Goal: Navigation & Orientation: Understand site structure

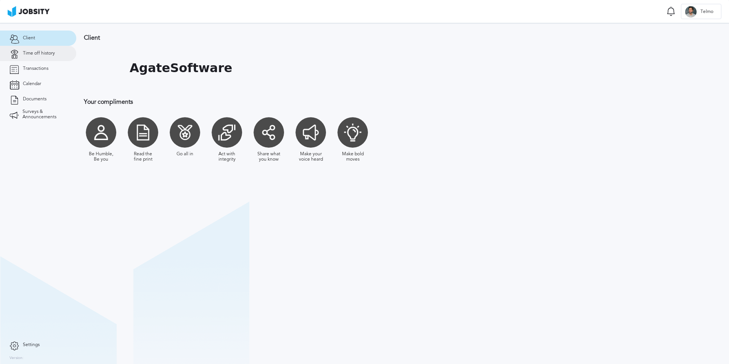
click at [69, 59] on link "Time off history" at bounding box center [38, 53] width 76 height 15
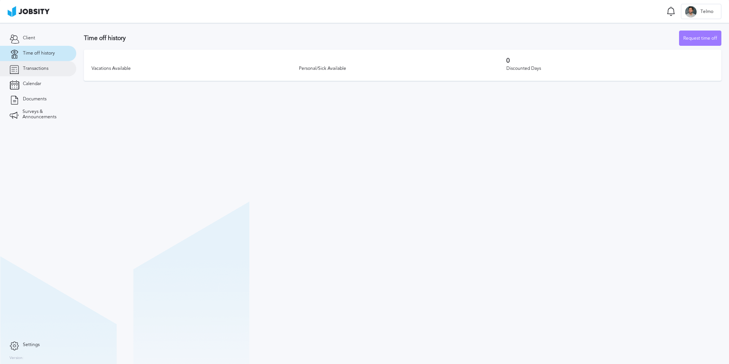
click at [34, 66] on span "Transactions" at bounding box center [36, 68] width 26 height 5
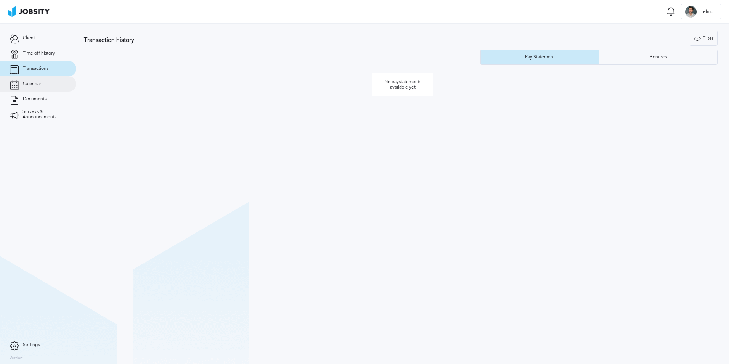
click at [36, 85] on span "Calendar" at bounding box center [32, 83] width 18 height 5
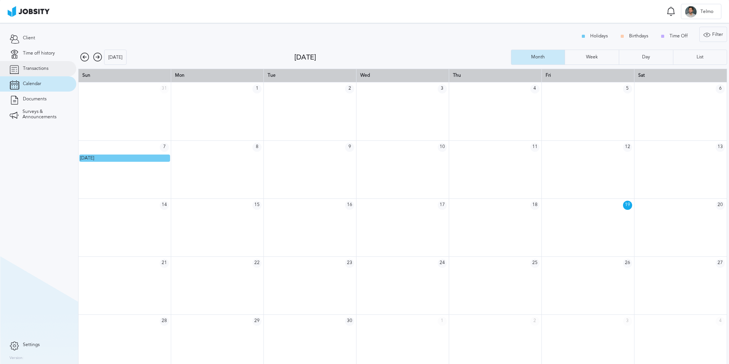
click at [42, 69] on span "Transactions" at bounding box center [36, 68] width 26 height 5
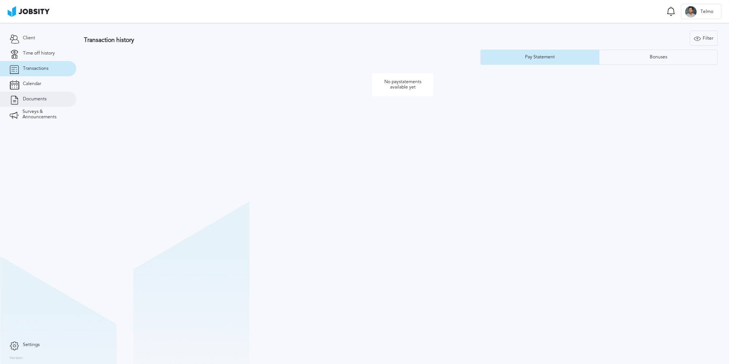
click at [62, 101] on link "Documents" at bounding box center [38, 98] width 76 height 15
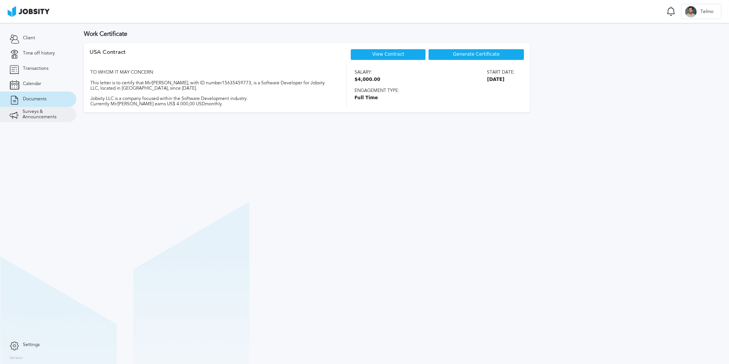
click at [56, 115] on span "Surveys & Announcements" at bounding box center [44, 114] width 44 height 11
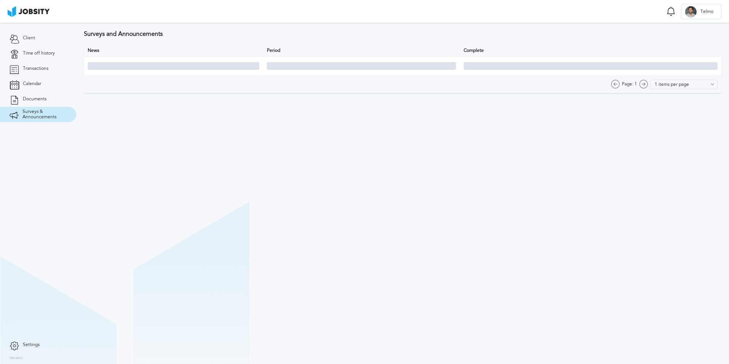
type input "10 items per page"
click at [56, 115] on span "Surveys & Announcements" at bounding box center [44, 114] width 44 height 11
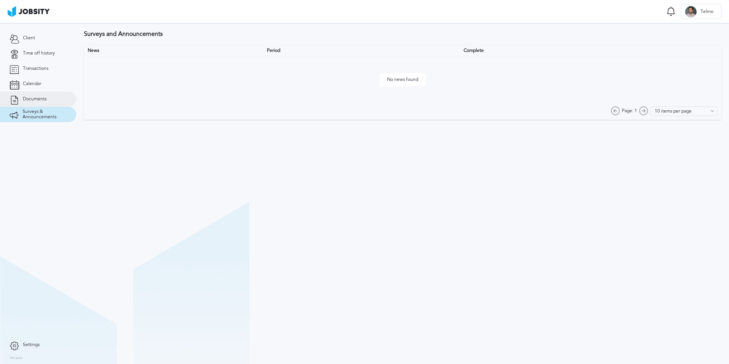
click at [56, 94] on link "Documents" at bounding box center [38, 98] width 76 height 15
